Goal: Information Seeking & Learning: Learn about a topic

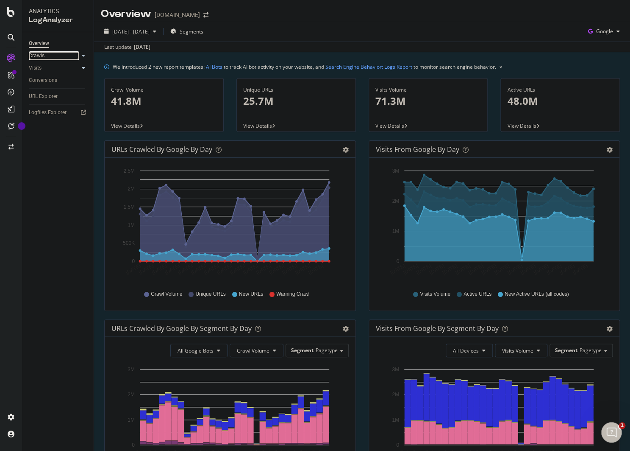
click at [50, 59] on link "Crawls" at bounding box center [54, 55] width 50 height 9
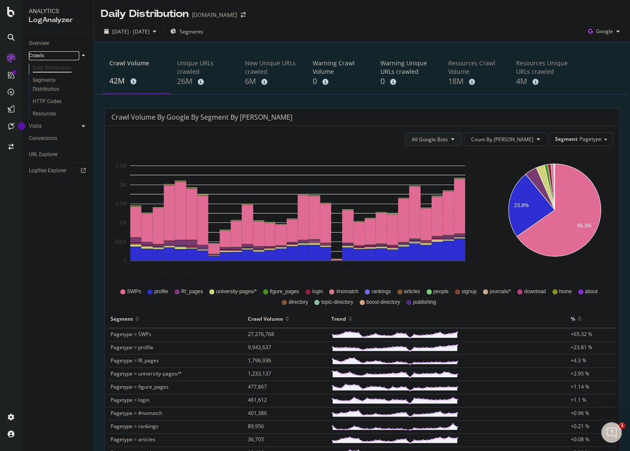
scroll to position [8, 0]
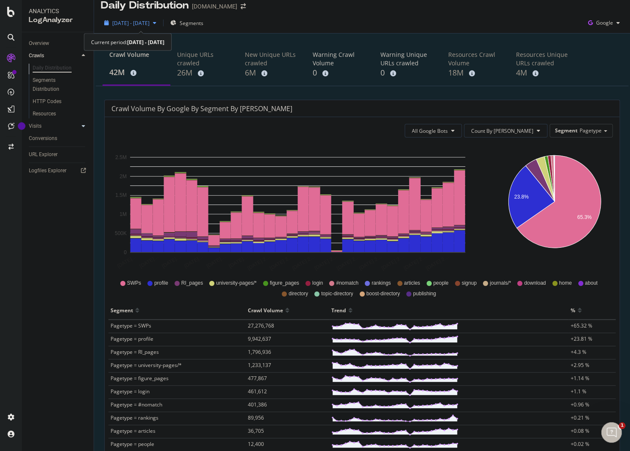
click at [160, 27] on div "[DATE] - [DATE]" at bounding box center [130, 23] width 59 height 13
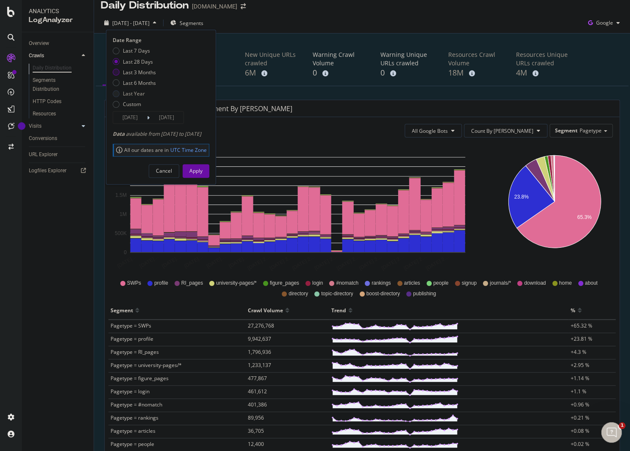
click at [116, 71] on div "Last 3 Months" at bounding box center [116, 72] width 7 height 7
type input "[DATE]"
click at [203, 168] on div "Apply" at bounding box center [195, 170] width 13 height 7
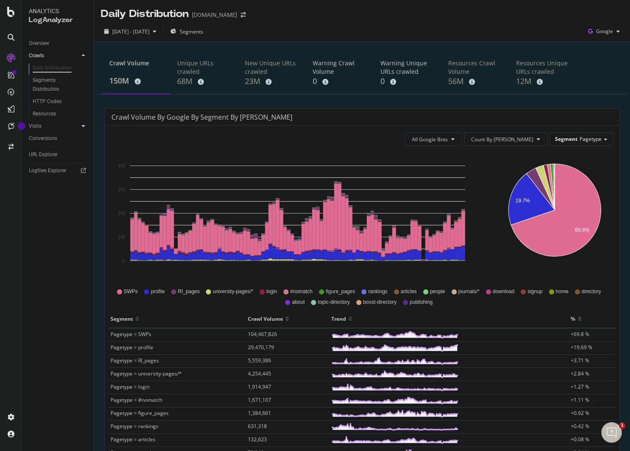
click at [571, 139] on span "Segment" at bounding box center [566, 138] width 22 height 7
click at [567, 127] on div "All Google Bots Count By Day Segment Pagetype Pagetype Parameters Host Advanced…" at bounding box center [362, 365] width 515 height 481
click at [203, 28] on div "Segments" at bounding box center [186, 31] width 33 height 13
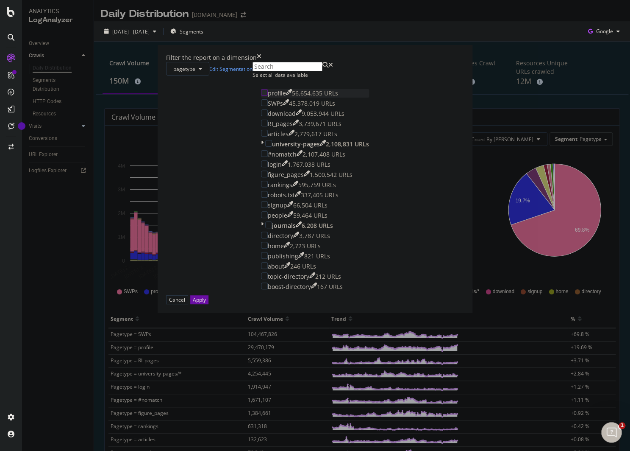
click at [261, 96] on div "modal" at bounding box center [264, 92] width 7 height 7
click at [206, 303] on div "Apply" at bounding box center [199, 299] width 13 height 7
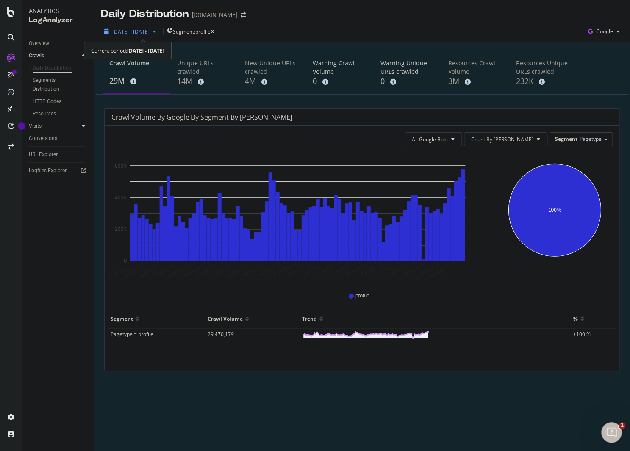
click at [150, 34] on span "[DATE] - [DATE]" at bounding box center [130, 31] width 37 height 7
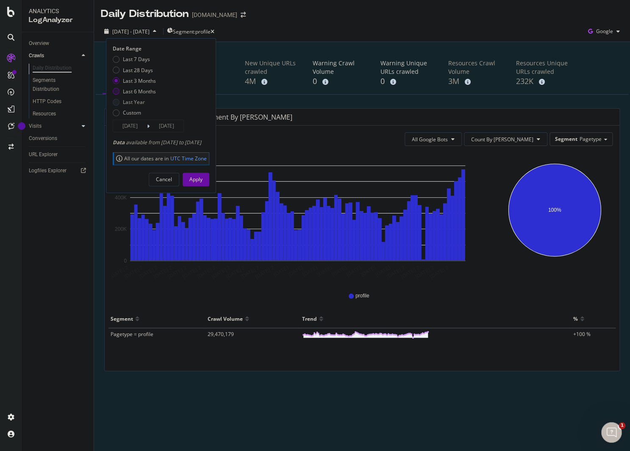
click at [118, 91] on div "Last 6 Months" at bounding box center [116, 91] width 7 height 7
type input "[DATE]"
click at [203, 177] on div "Apply" at bounding box center [195, 178] width 13 height 7
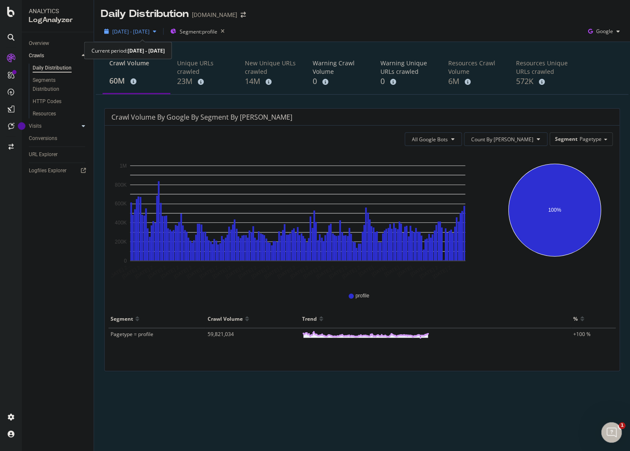
click at [127, 33] on span "[DATE] - [DATE]" at bounding box center [130, 31] width 37 height 7
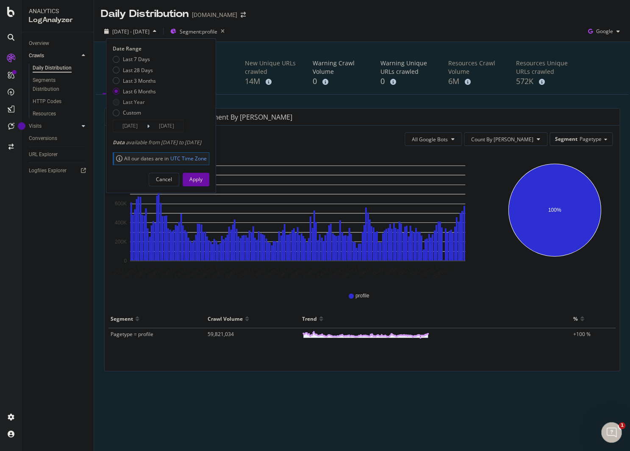
click at [118, 103] on div "Last Year" at bounding box center [116, 102] width 7 height 7
click at [137, 128] on input "[DATE]" at bounding box center [130, 126] width 34 height 12
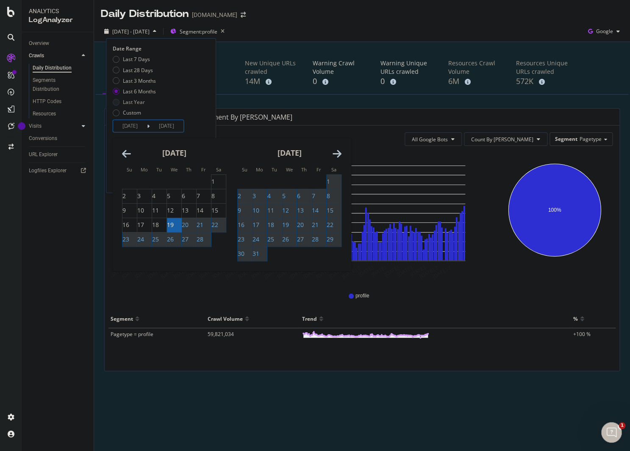
click at [130, 156] on icon "Move backward to switch to the previous month." at bounding box center [126, 153] width 9 height 10
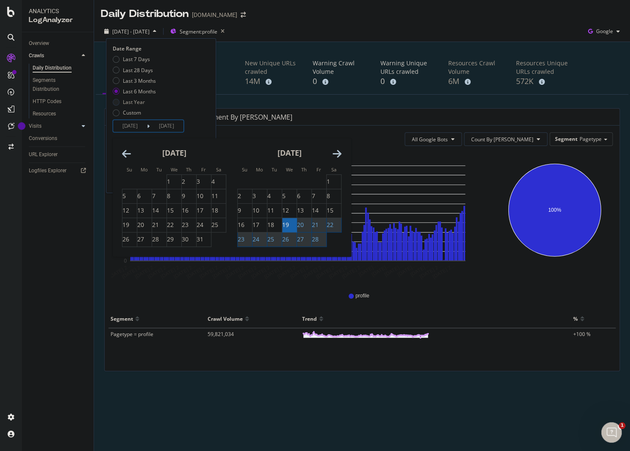
click at [130, 156] on icon "Move backward to switch to the previous month." at bounding box center [126, 153] width 9 height 10
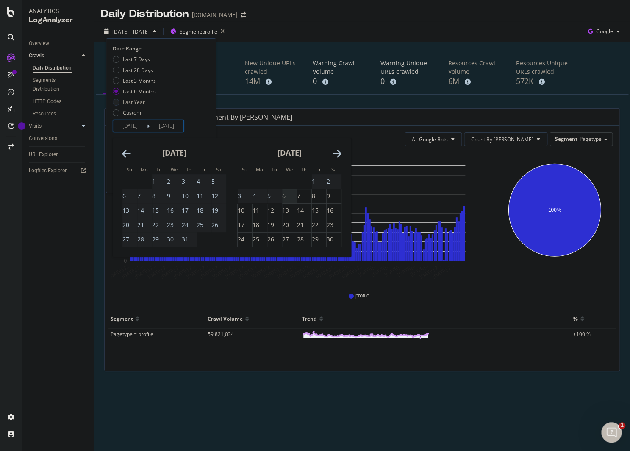
click at [286, 197] on div "6" at bounding box center [283, 196] width 3 height 8
type input "2024/11/06"
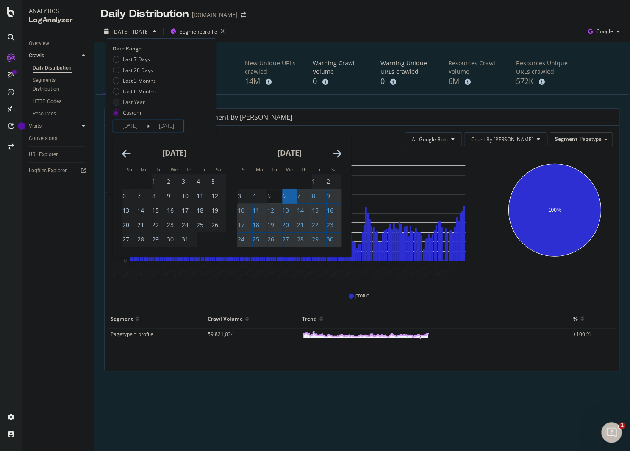
click at [182, 126] on input "[DATE]" at bounding box center [167, 126] width 34 height 12
click at [191, 125] on div "Date Range Last 7 Days Last 28 Days Last 3 Months Last 6 Months Last Year Custo…" at bounding box center [160, 88] width 95 height 87
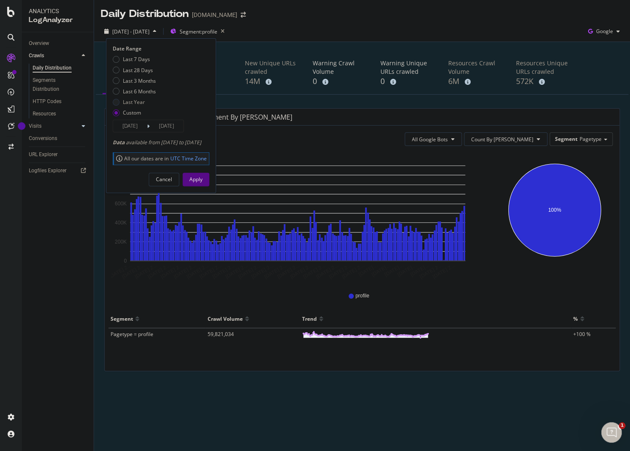
click at [203, 177] on div "Apply" at bounding box center [195, 178] width 13 height 7
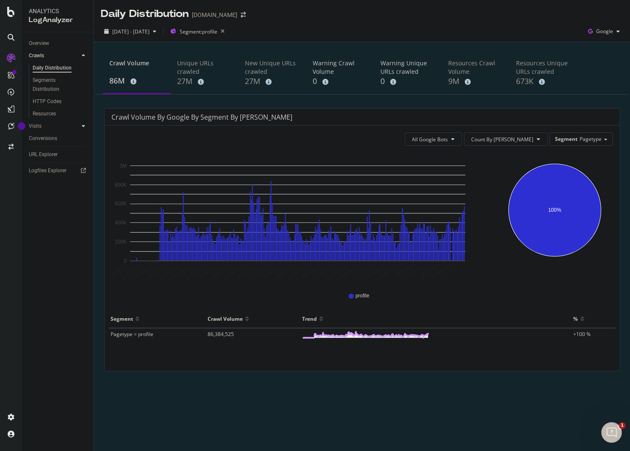
click at [466, 291] on div "profile" at bounding box center [362, 295] width 506 height 19
click at [618, 33] on icon "button" at bounding box center [618, 31] width 3 height 5
click at [516, 45] on div "Crawl Volume 86M Unique URLs crawled 27M New Unique URLs crawled 27M Warning Cr…" at bounding box center [362, 225] width 536 height 367
click at [609, 29] on span "Google" at bounding box center [604, 31] width 17 height 7
click at [533, 109] on div "Crawl Volume by google by Segment by Day All Google Bots Count By Day Segment P…" at bounding box center [362, 239] width 516 height 263
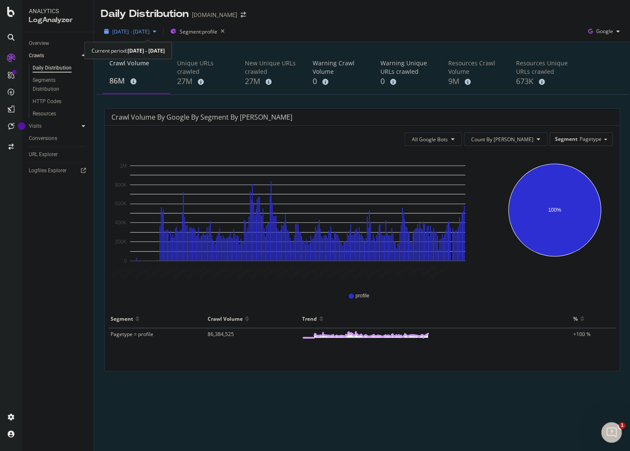
click at [156, 31] on icon "button" at bounding box center [154, 31] width 3 height 5
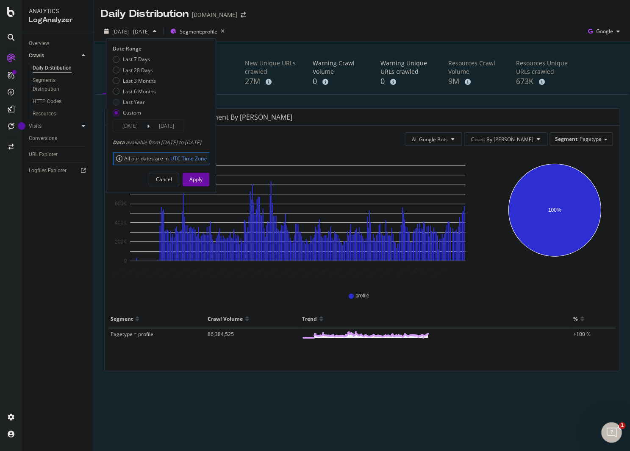
click at [285, 37] on div "2024 Nov. 6th - 2025 Aug. 18th Segment: profile Date Range Last 7 Days Last 28 …" at bounding box center [362, 33] width 536 height 17
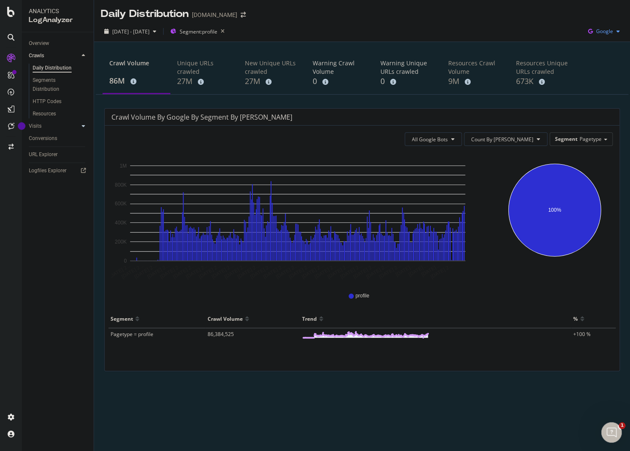
click at [605, 34] on span "Google" at bounding box center [604, 31] width 17 height 7
click at [599, 77] on span "OpenAI" at bounding box center [604, 80] width 31 height 8
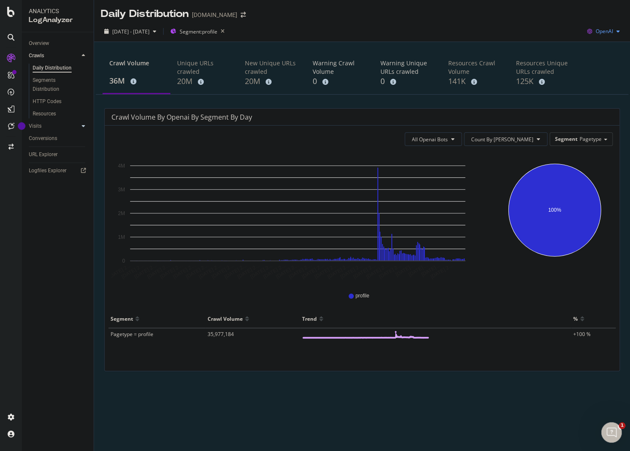
click at [599, 31] on span "OpenAI" at bounding box center [604, 31] width 17 height 7
click at [596, 67] on span "Bing" at bounding box center [604, 64] width 31 height 8
